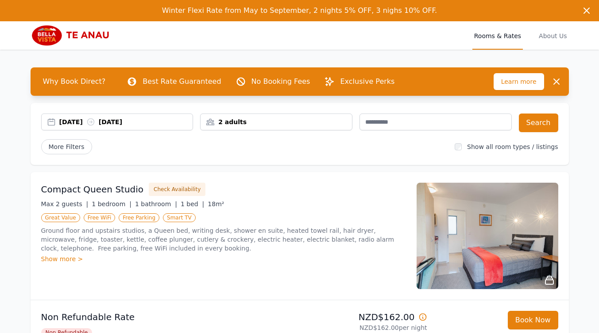
click at [50, 121] on div "[DATE] [DATE]" at bounding box center [118, 121] width 152 height 9
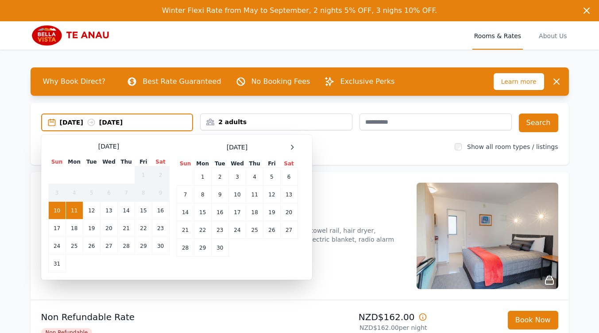
click at [50, 121] on div "[DATE] [DATE]" at bounding box center [117, 122] width 151 height 9
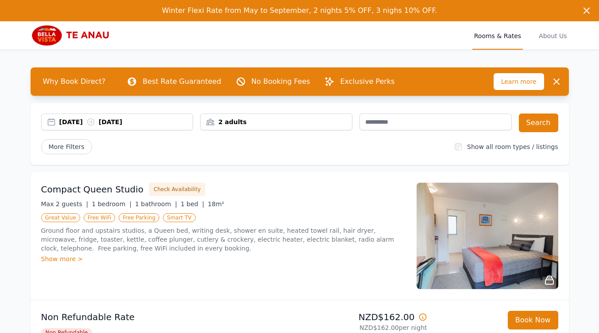
click at [50, 121] on div "[DATE] [DATE]" at bounding box center [118, 121] width 152 height 9
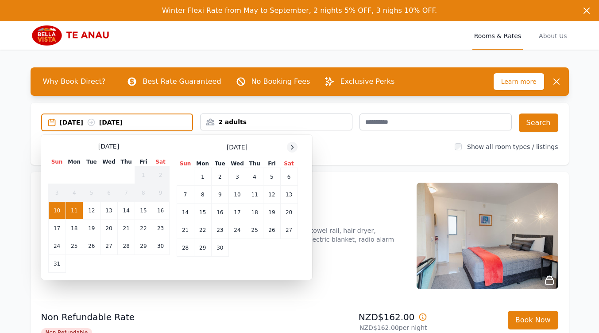
click at [290, 144] on icon at bounding box center [292, 147] width 7 height 7
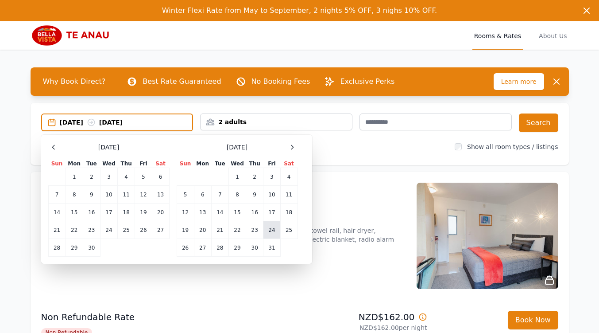
click at [270, 229] on td "24" at bounding box center [272, 230] width 17 height 18
click at [221, 246] on td "28" at bounding box center [219, 248] width 17 height 18
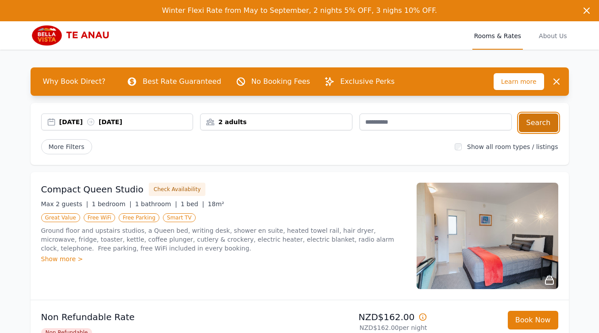
click at [533, 122] on button "Search" at bounding box center [538, 122] width 39 height 19
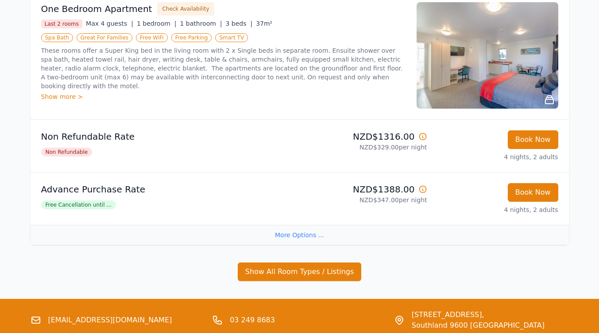
scroll to position [970, 0]
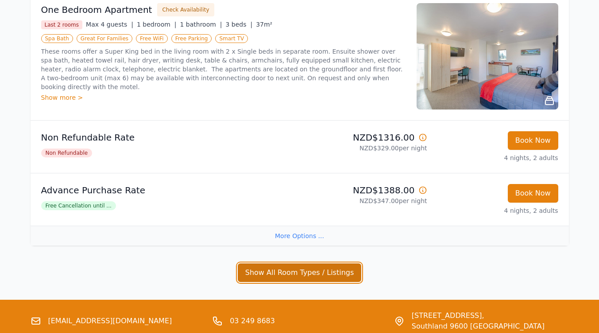
click at [296, 272] on button "Show All Room Types / Listings" at bounding box center [300, 272] width 124 height 19
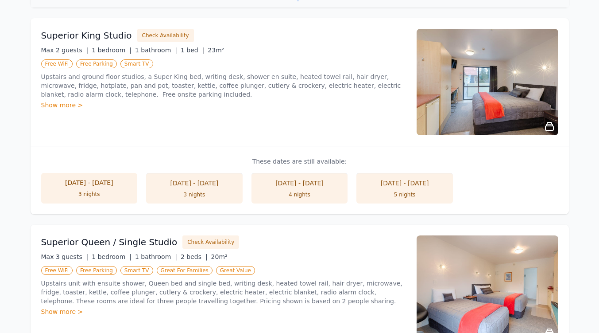
scroll to position [1208, 0]
click at [74, 104] on div "Show more >" at bounding box center [223, 104] width 365 height 9
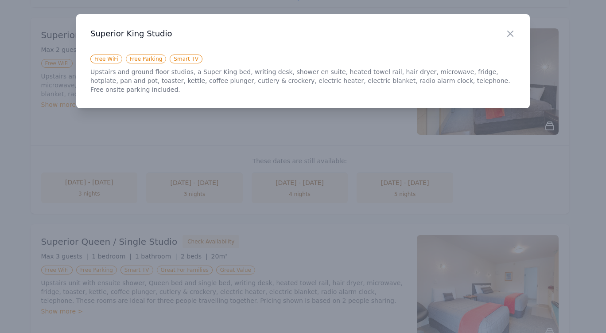
click at [276, 131] on div at bounding box center [303, 166] width 606 height 333
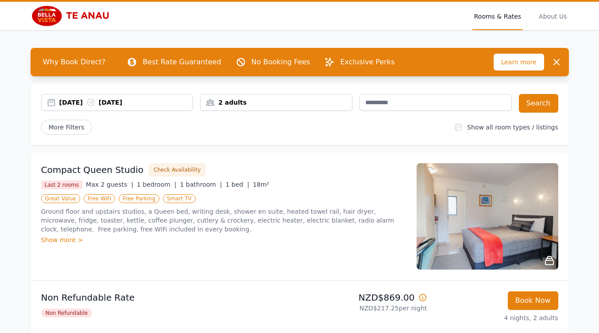
scroll to position [0, 0]
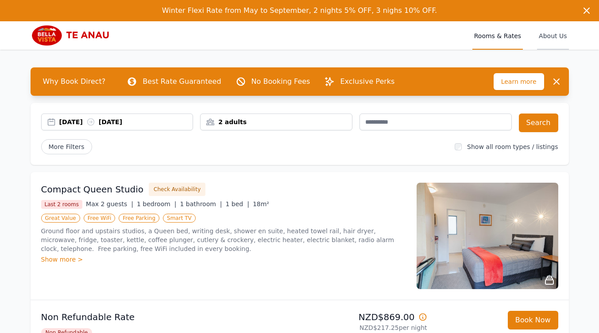
click at [548, 35] on span "About Us" at bounding box center [552, 35] width 31 height 28
